Goal: Navigation & Orientation: Understand site structure

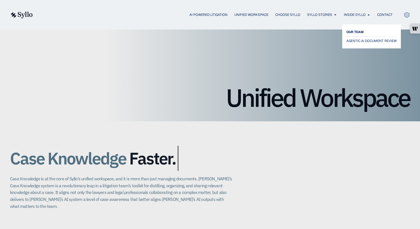
click at [359, 29] on span "OUR TEAM" at bounding box center [355, 32] width 17 height 7
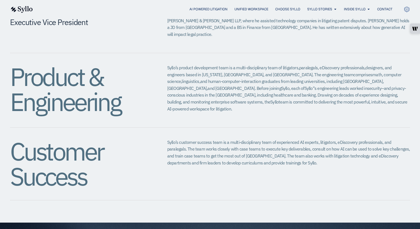
scroll to position [559, 0]
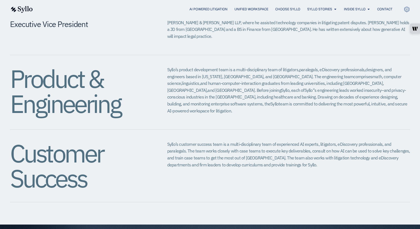
click at [73, 141] on h2 "Customer Success" at bounding box center [77, 166] width 135 height 50
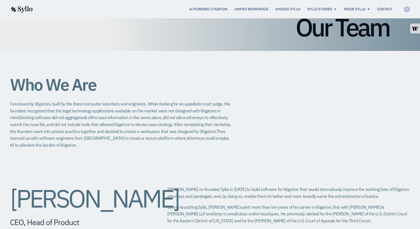
scroll to position [0, 0]
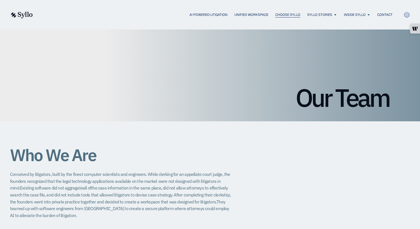
click at [292, 16] on span "Choose Syllo" at bounding box center [288, 14] width 25 height 5
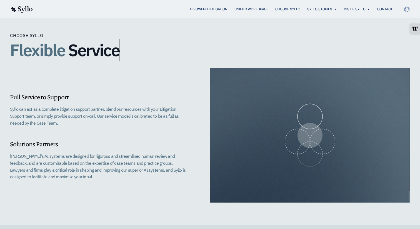
scroll to position [478, 0]
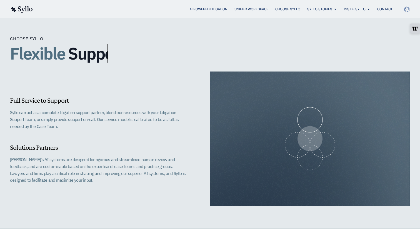
click at [239, 7] on span "Unified Workspace" at bounding box center [252, 9] width 34 height 5
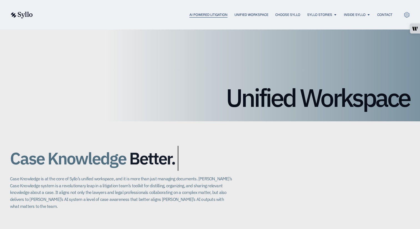
click at [217, 16] on span "AI Powered Litigation" at bounding box center [209, 14] width 38 height 5
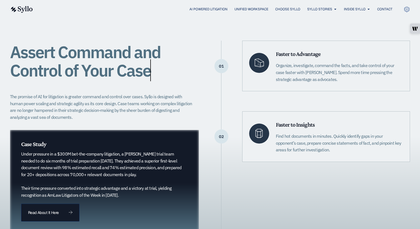
scroll to position [108, 0]
